Goal: Book appointment/travel/reservation

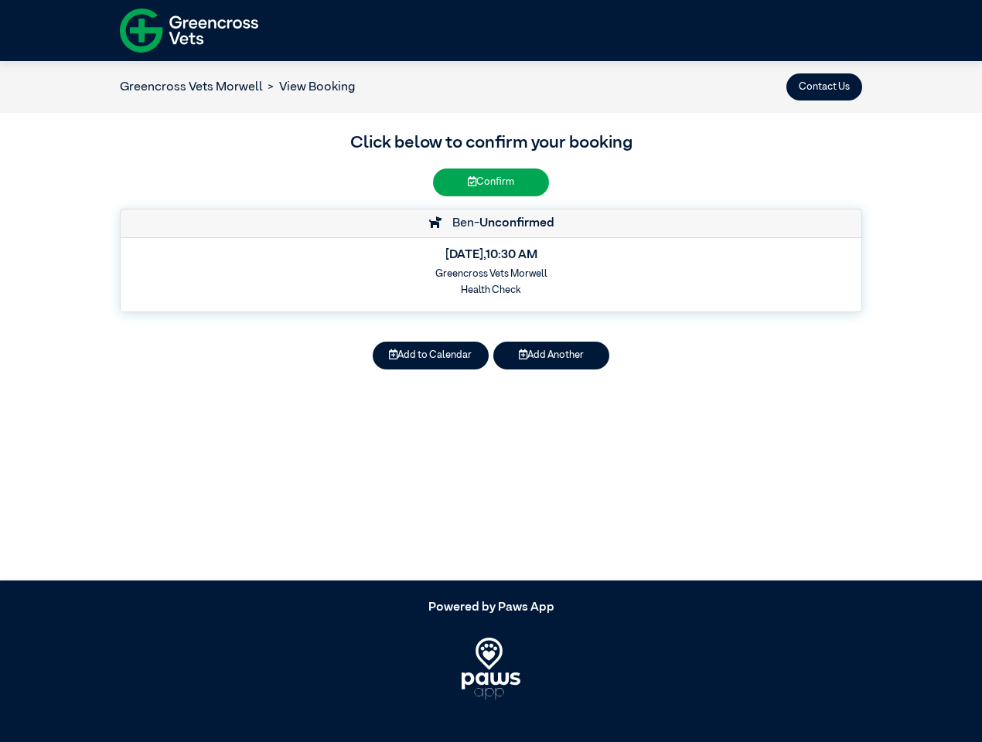
click at [824, 87] on button "Contact Us" at bounding box center [824, 86] width 76 height 27
click at [431, 356] on button "Add to Calendar" at bounding box center [431, 355] width 116 height 27
click at [551, 356] on button "Add Another" at bounding box center [551, 355] width 116 height 27
